Goal: Task Accomplishment & Management: Manage account settings

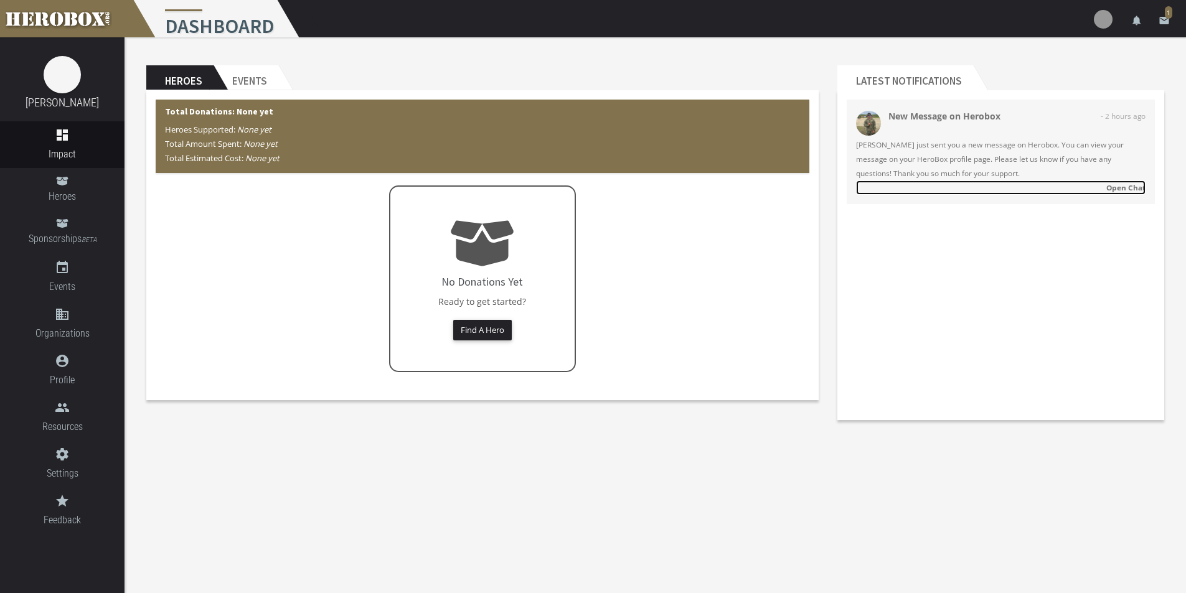
click at [1127, 187] on strong "Open Chat" at bounding box center [1125, 187] width 39 height 10
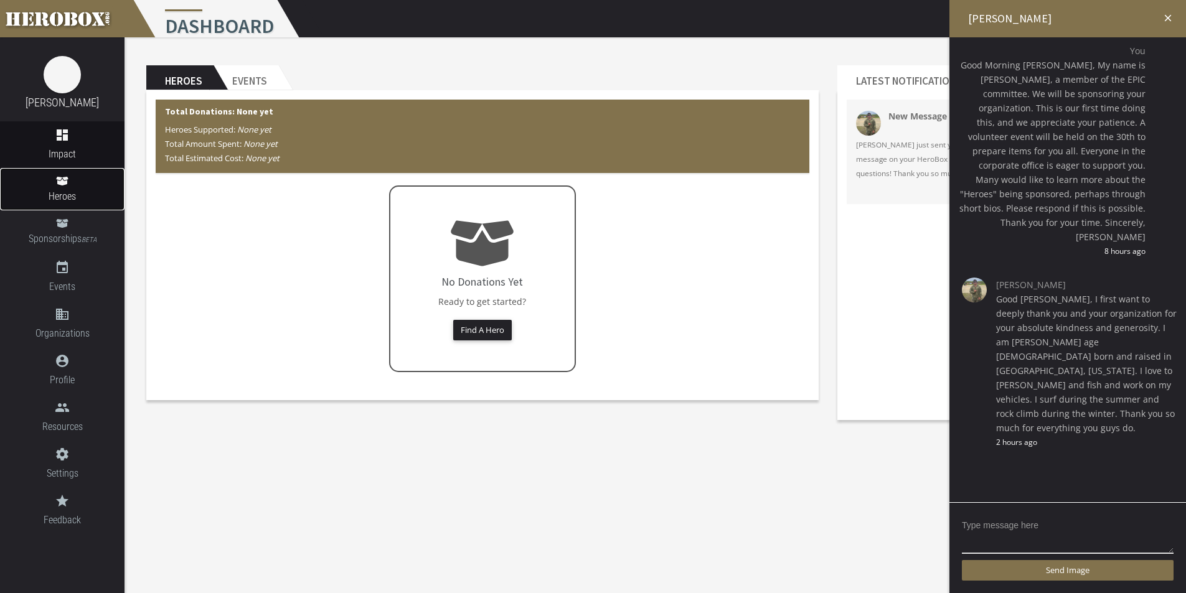
click at [45, 187] on link "Heroes" at bounding box center [62, 189] width 125 height 42
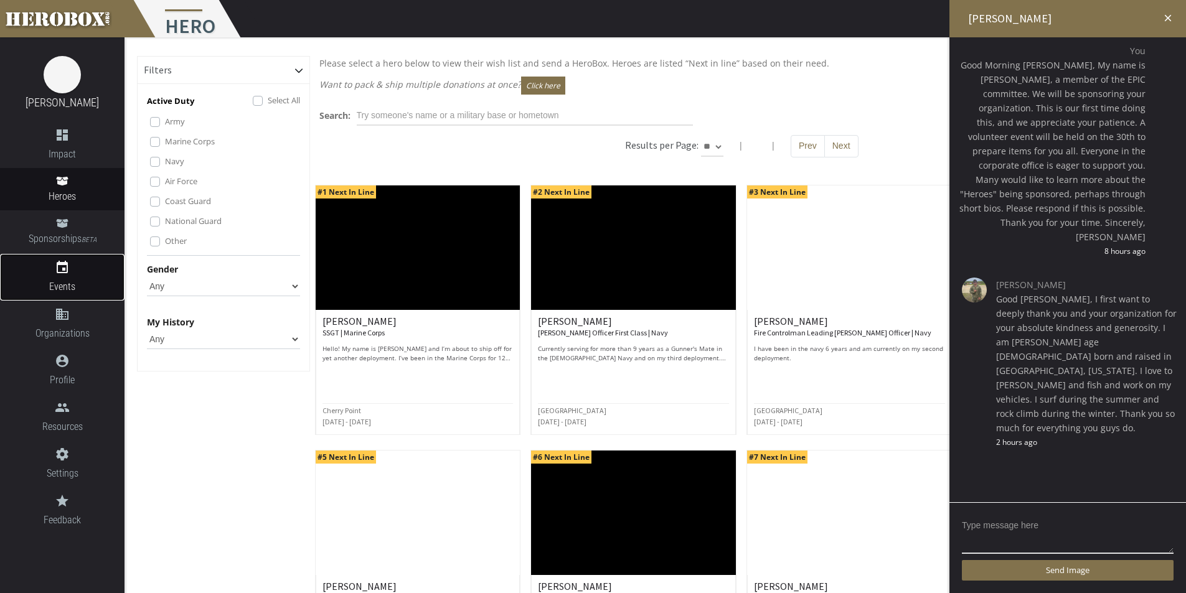
click at [73, 278] on link "event Events" at bounding box center [62, 277] width 125 height 47
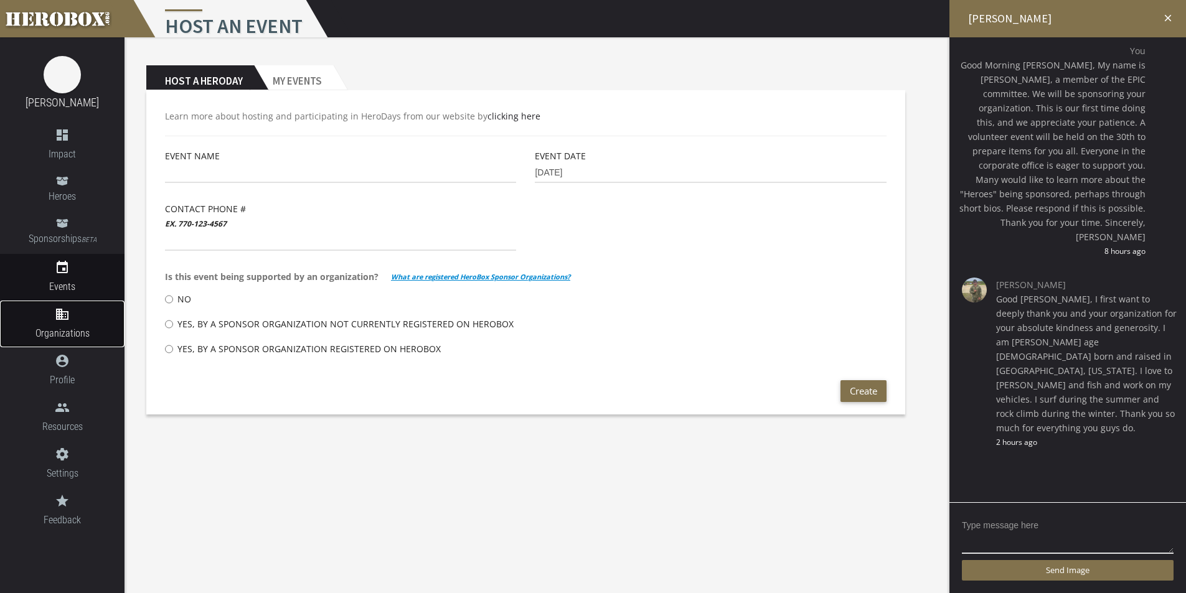
click at [69, 309] on icon "domain" at bounding box center [62, 314] width 125 height 15
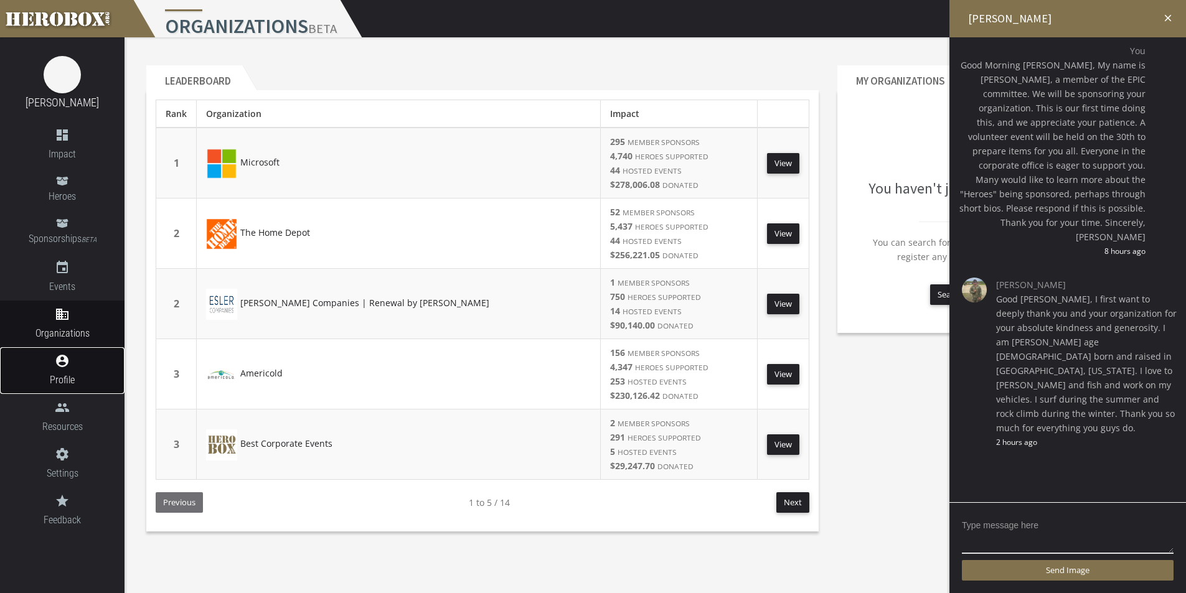
click at [60, 361] on icon "account_circle" at bounding box center [62, 361] width 125 height 15
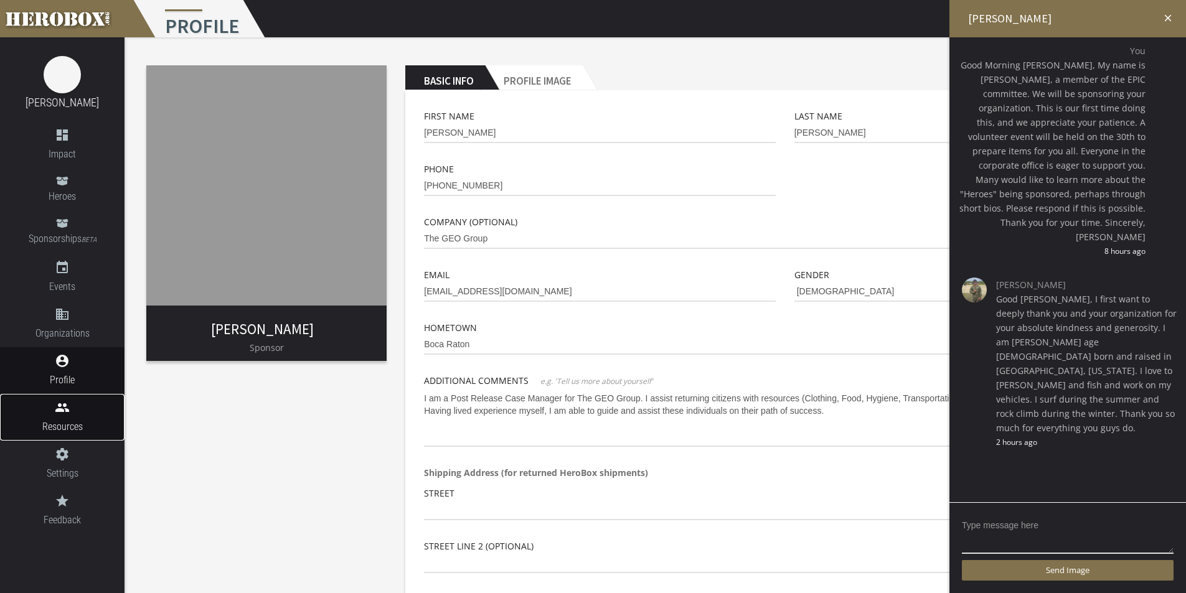
click at [74, 420] on span "Resources" at bounding box center [62, 427] width 125 height 16
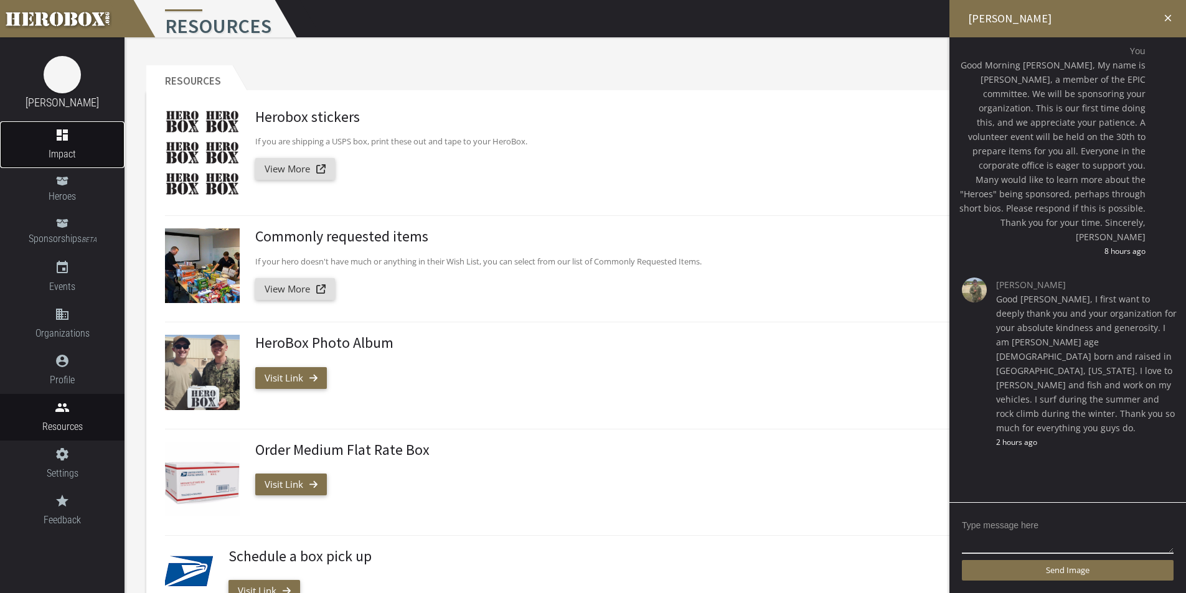
click at [68, 139] on icon "dashboard" at bounding box center [62, 135] width 125 height 15
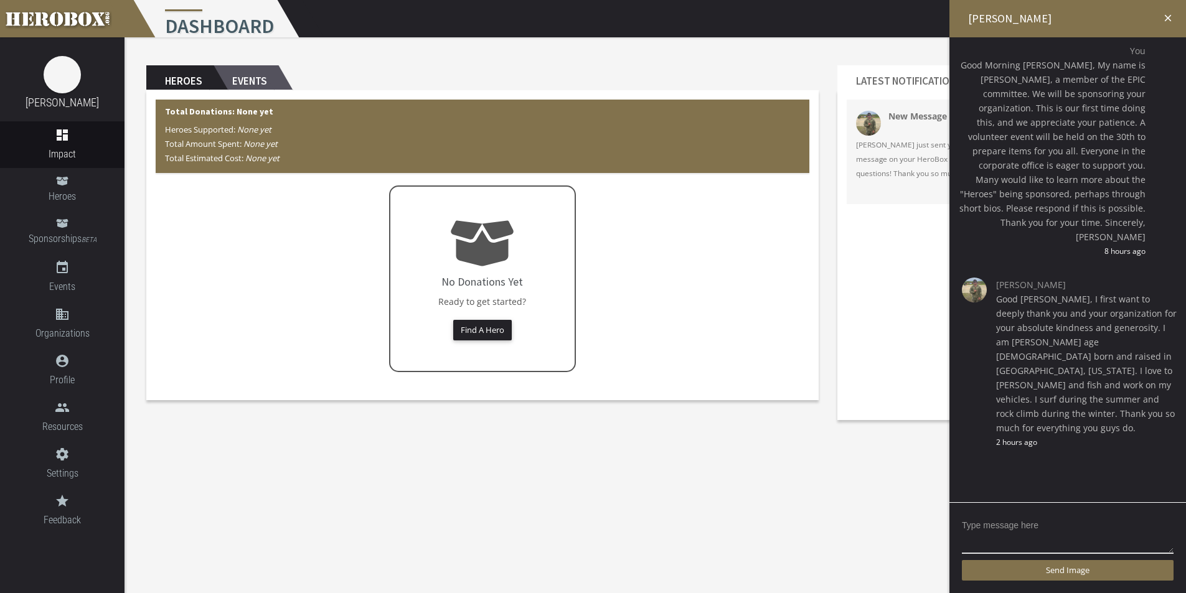
click at [240, 75] on h2 "Events" at bounding box center [246, 77] width 65 height 25
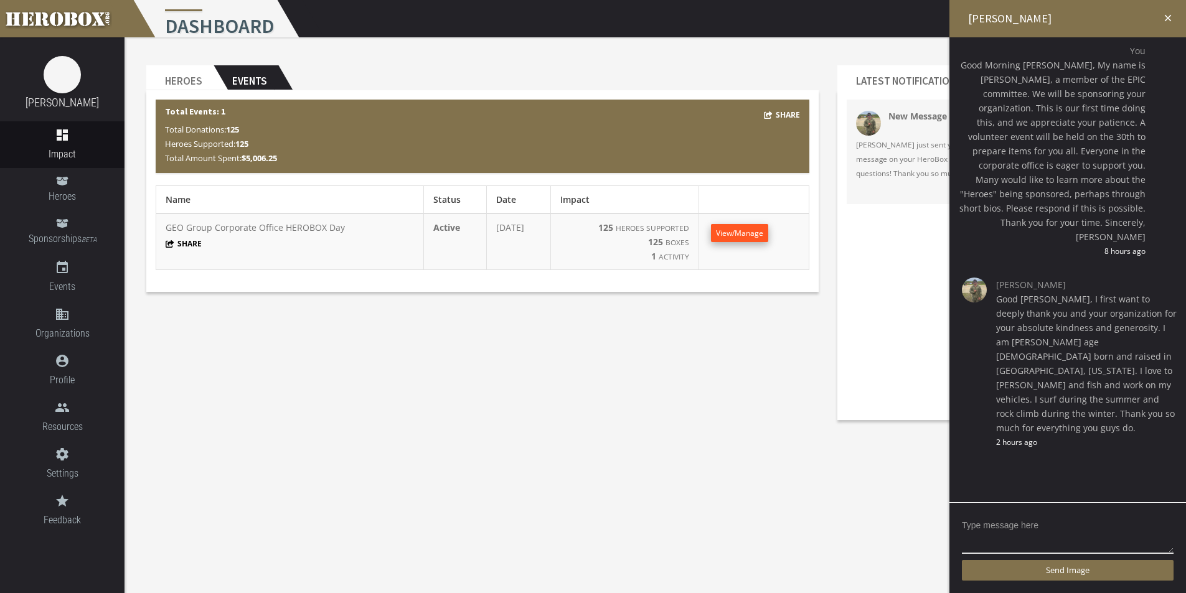
click at [751, 231] on span "View/Manage" at bounding box center [739, 233] width 47 height 11
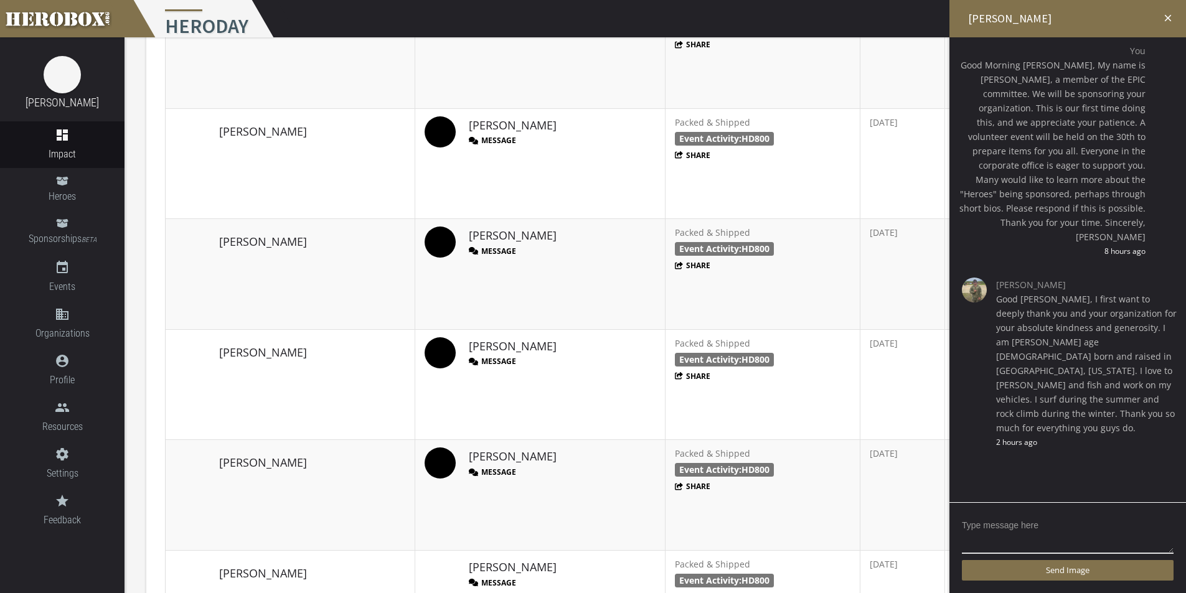
scroll to position [745, 0]
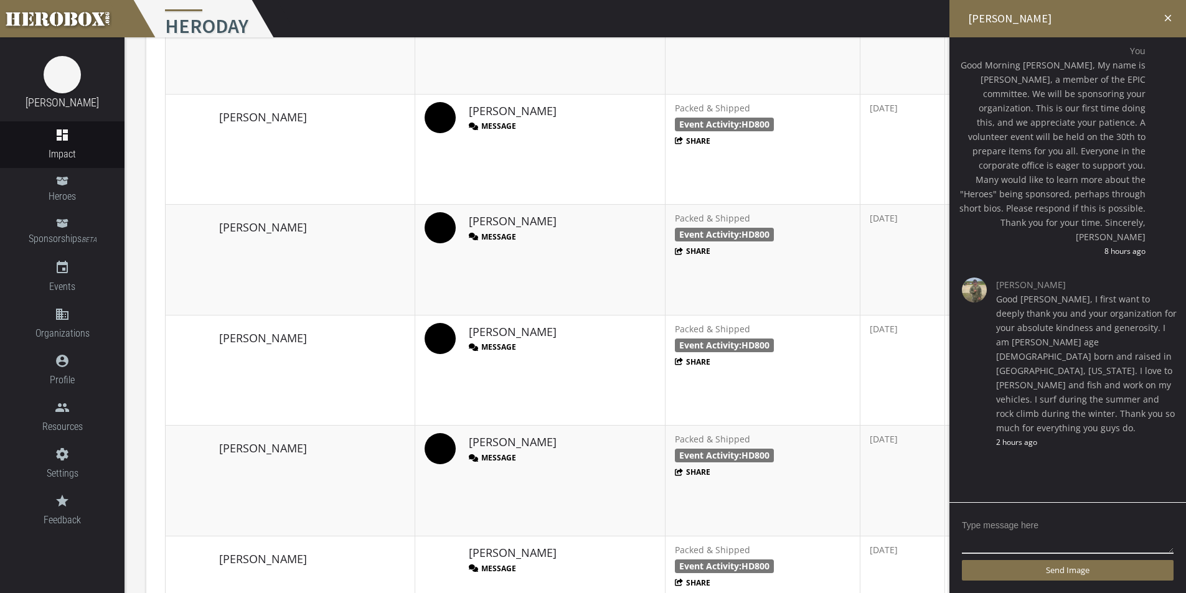
click at [1167, 14] on icon "close" at bounding box center [1167, 17] width 11 height 11
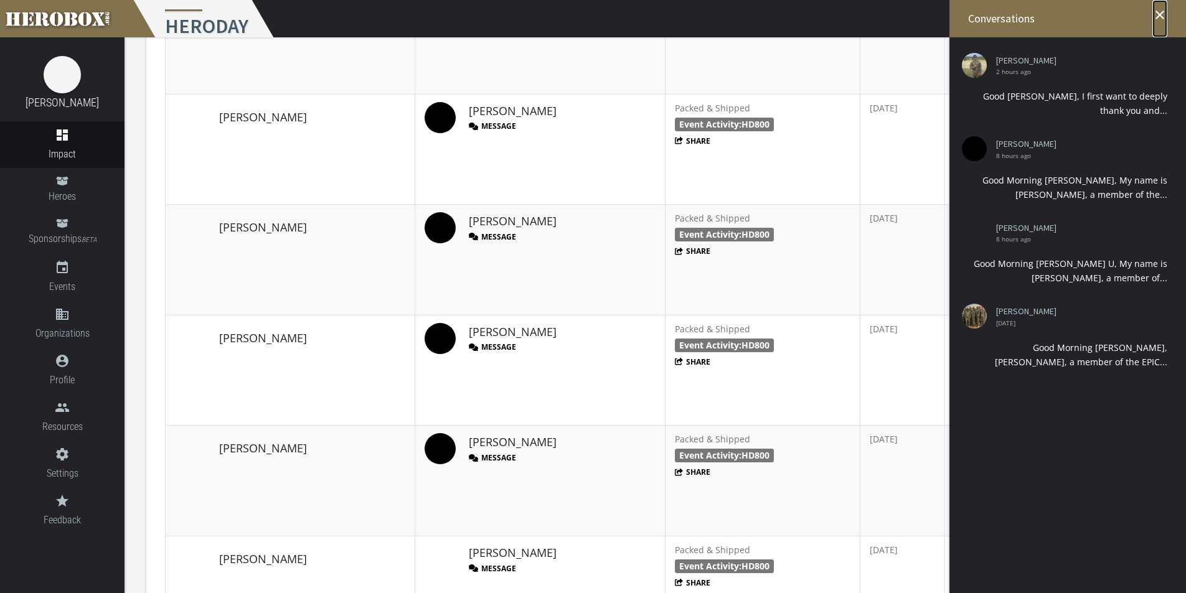
click at [1162, 9] on icon "close" at bounding box center [1159, 14] width 15 height 15
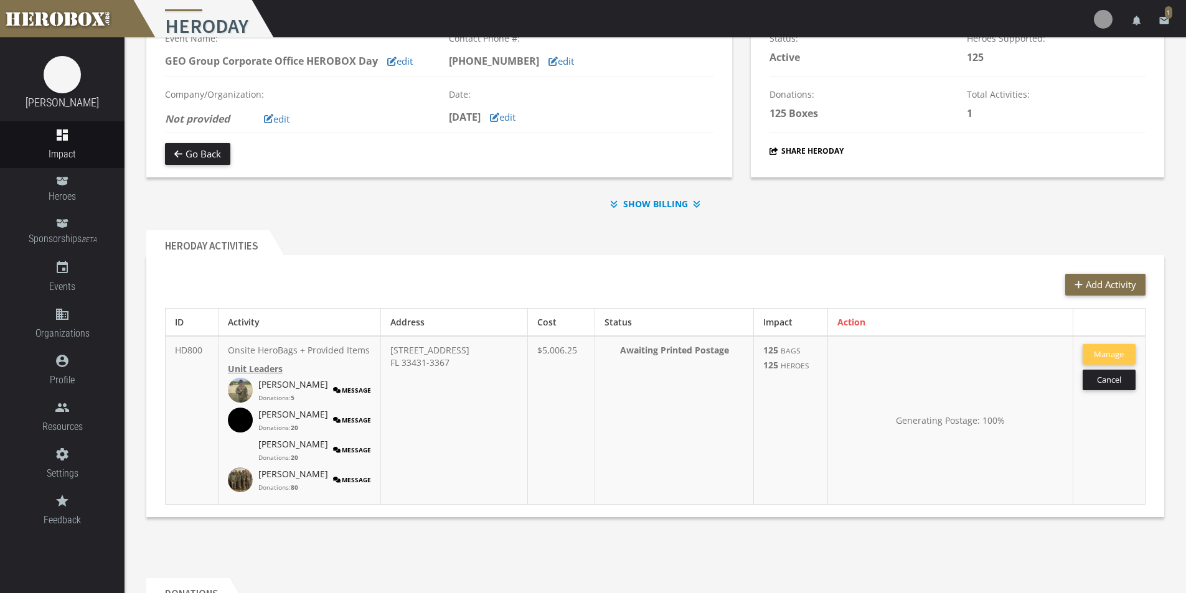
scroll to position [60, 0]
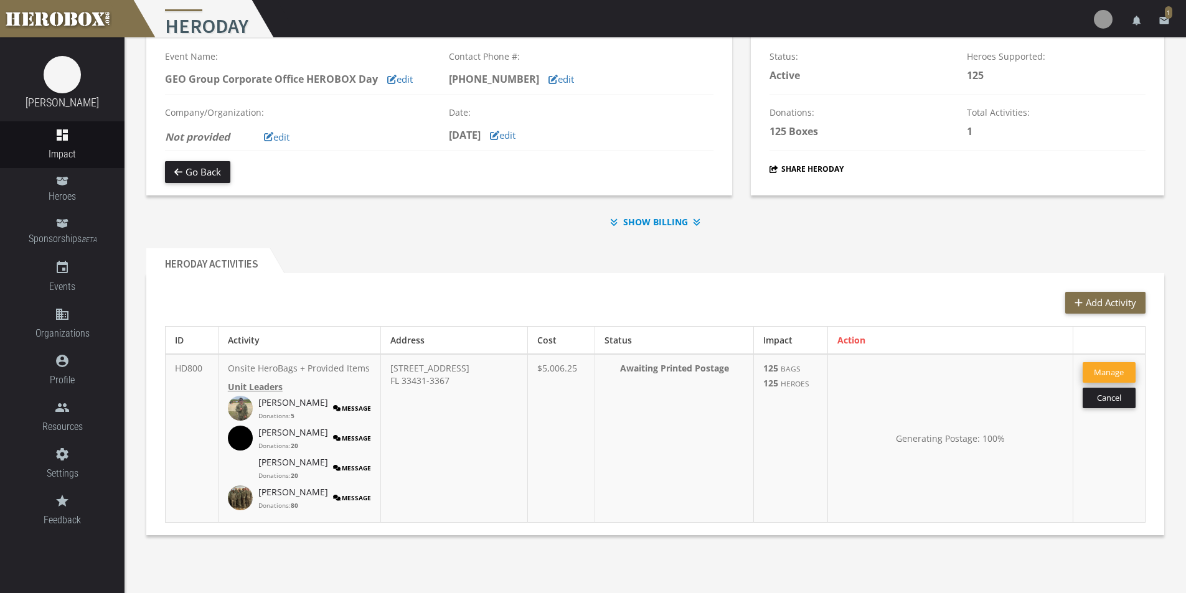
click at [1109, 369] on button "Manage" at bounding box center [1109, 372] width 53 height 21
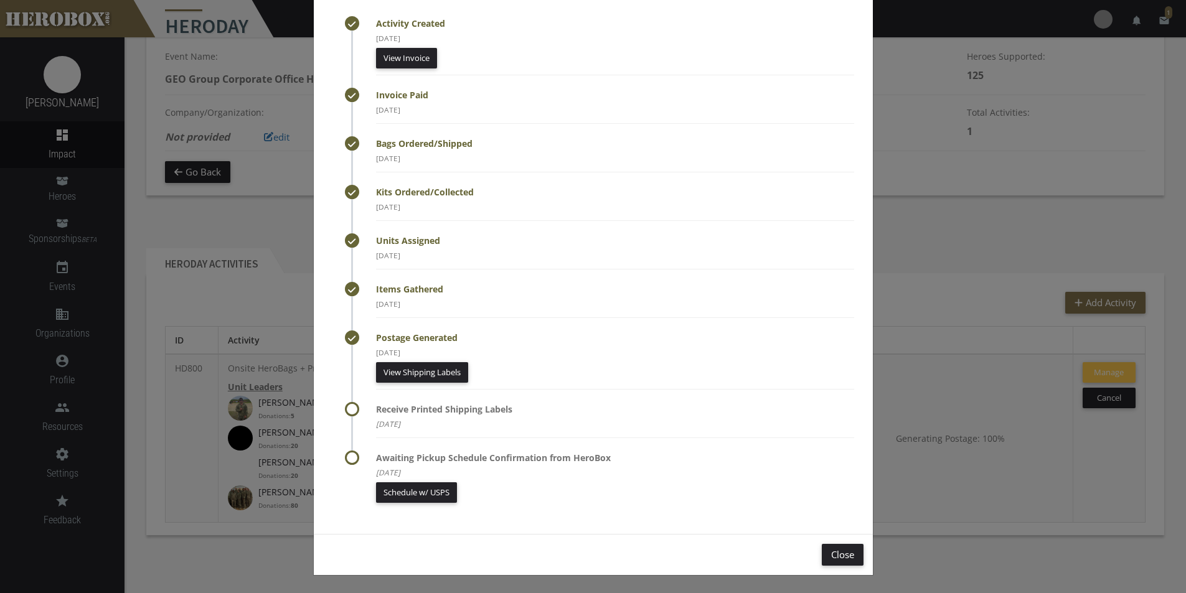
scroll to position [67, 0]
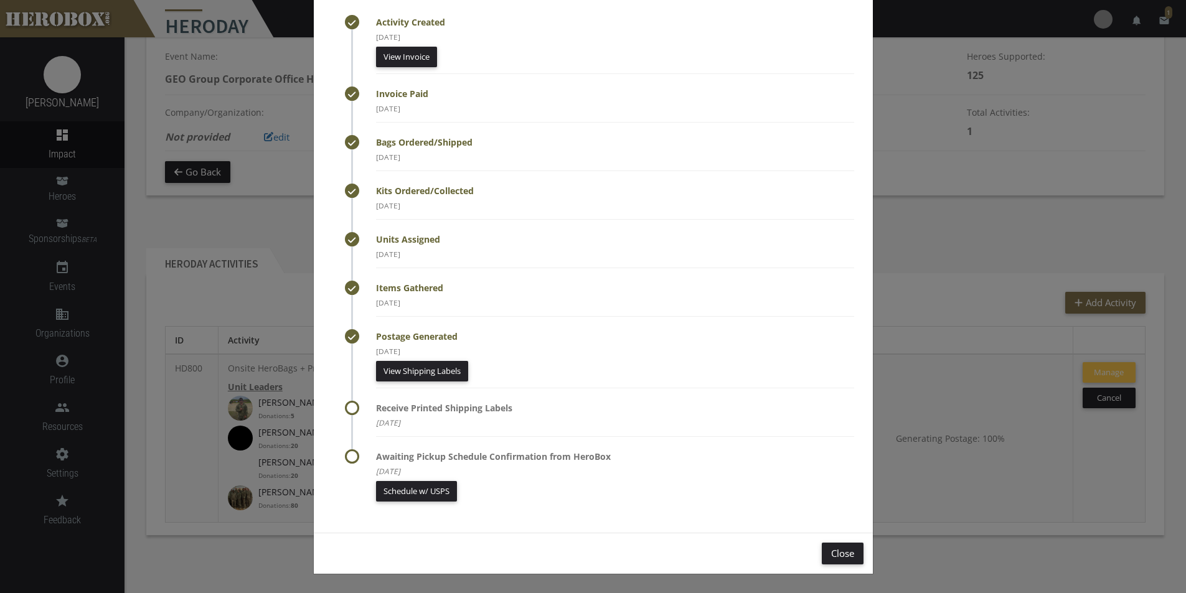
click at [948, 235] on div "Activity Created [DATE] View Invoice Invoice Paid [DATE] Bags Ordered/Shipped […" at bounding box center [593, 296] width 1186 height 593
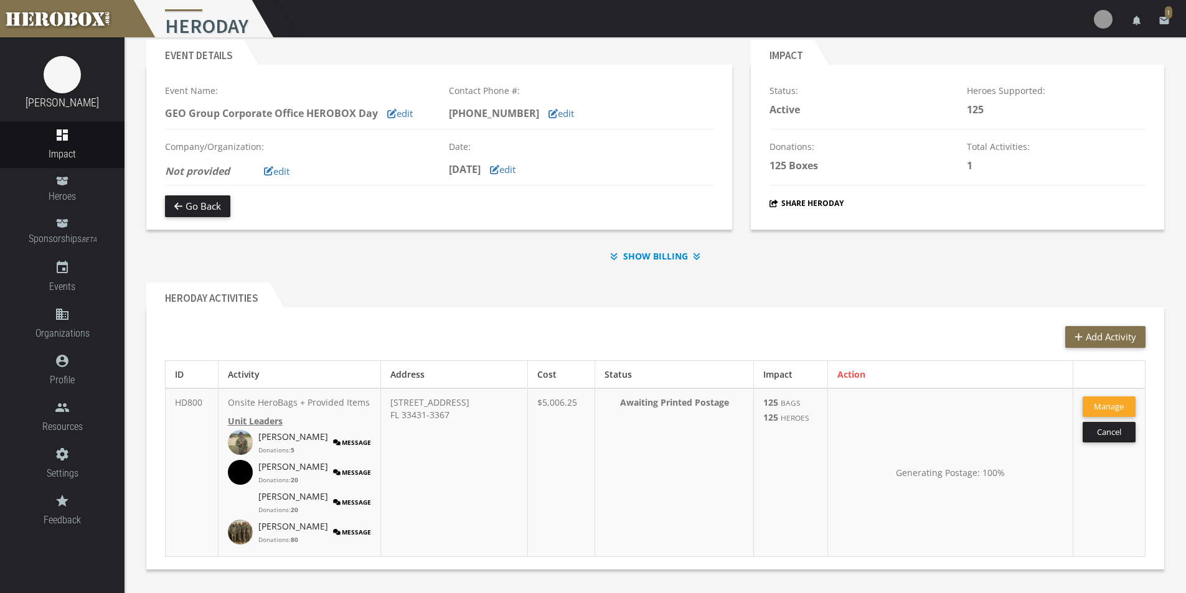
scroll to position [0, 0]
